Goal: Information Seeking & Learning: Check status

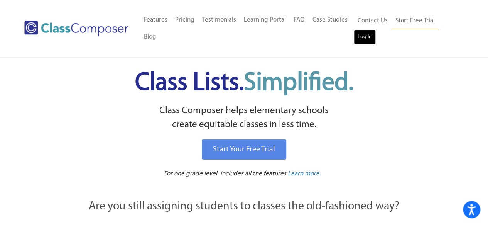
click at [365, 39] on link "Log In" at bounding box center [365, 36] width 22 height 15
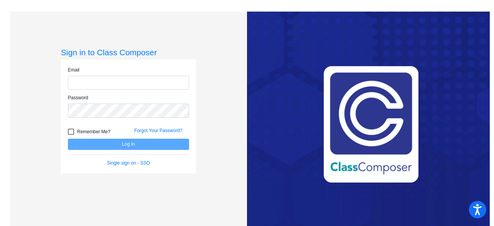
type input "volzk@fowlervilleschools.org"
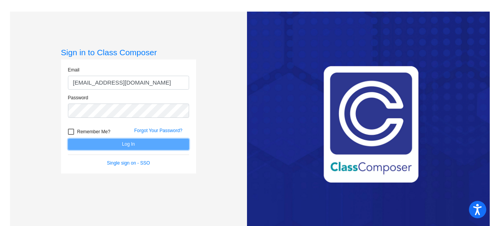
click at [123, 142] on button "Log In" at bounding box center [128, 144] width 121 height 11
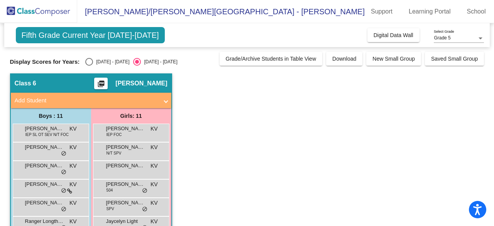
drag, startPoint x: 87, startPoint y: 62, endPoint x: 94, endPoint y: 65, distance: 7.3
click at [87, 62] on div "Select an option" at bounding box center [89, 62] width 8 height 8
click at [89, 66] on input "2024 - 2025" at bounding box center [89, 66] width 0 height 0
radio input "true"
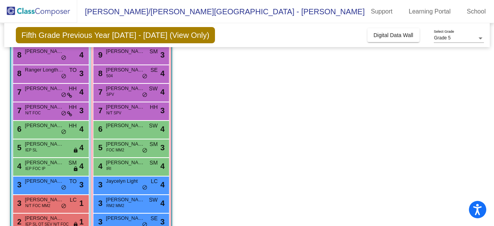
scroll to position [113, 0]
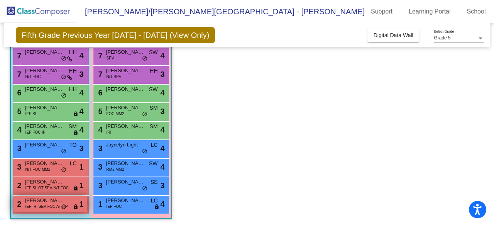
click at [29, 200] on span "Ronan Lucas Cuc" at bounding box center [44, 200] width 39 height 8
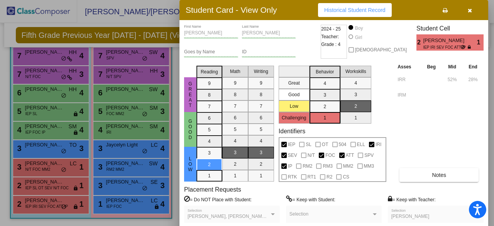
click at [471, 48] on icon at bounding box center [470, 47] width 4 height 5
click at [39, 167] on div at bounding box center [247, 113] width 494 height 226
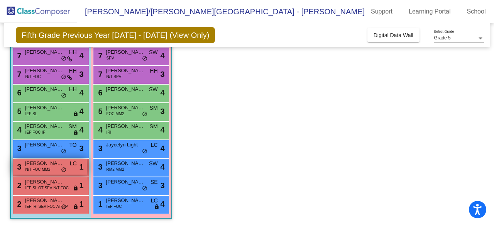
click at [48, 165] on span "Zander Archibald" at bounding box center [44, 163] width 39 height 8
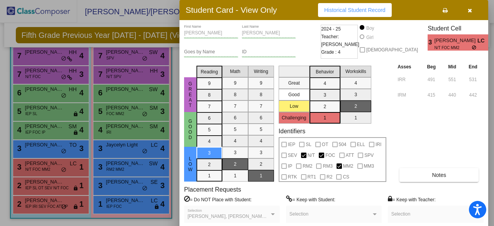
click at [42, 205] on div at bounding box center [247, 113] width 494 height 226
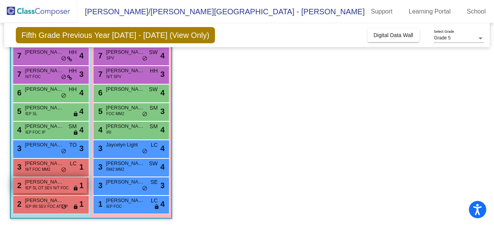
click at [41, 183] on span "Anthony Colling" at bounding box center [44, 182] width 39 height 8
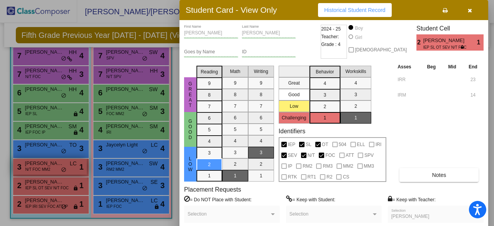
click at [33, 166] on div at bounding box center [247, 113] width 494 height 226
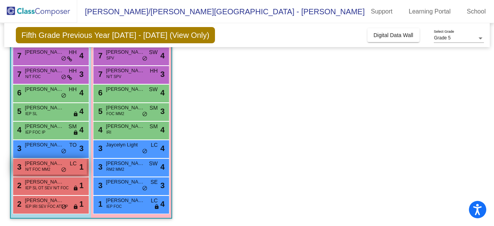
click at [25, 161] on span "Zander Archibald" at bounding box center [44, 163] width 39 height 8
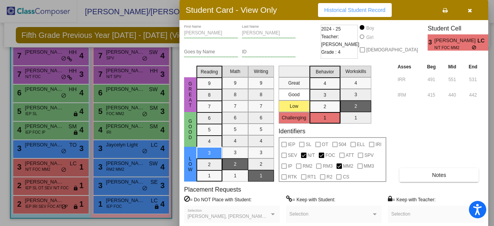
click at [358, 10] on span "Historical Student Record" at bounding box center [354, 10] width 61 height 6
click at [467, 9] on button "button" at bounding box center [469, 10] width 25 height 14
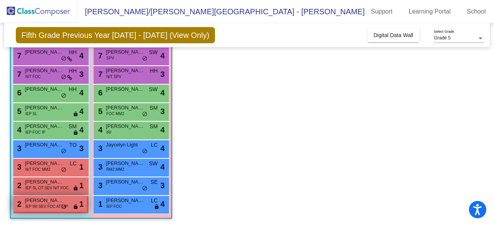
click at [49, 201] on span "Ronan Lucas Cuc" at bounding box center [44, 200] width 39 height 8
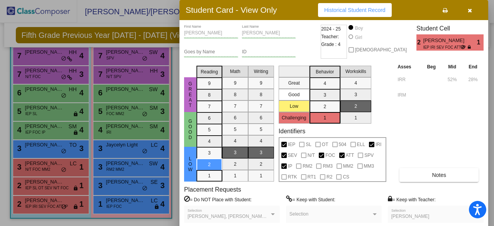
click at [333, 12] on span "Historical Student Record" at bounding box center [354, 10] width 61 height 6
